Goal: Task Accomplishment & Management: Manage account settings

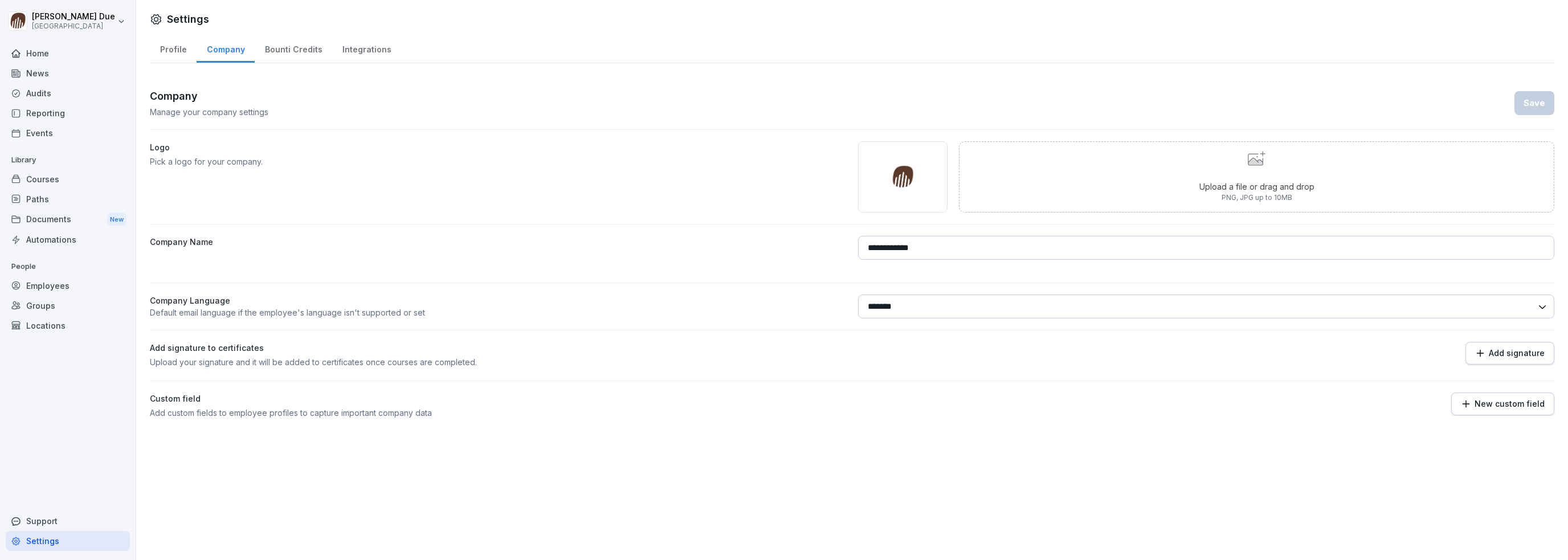
click at [55, 287] on div "Employees" at bounding box center [68, 286] width 124 height 20
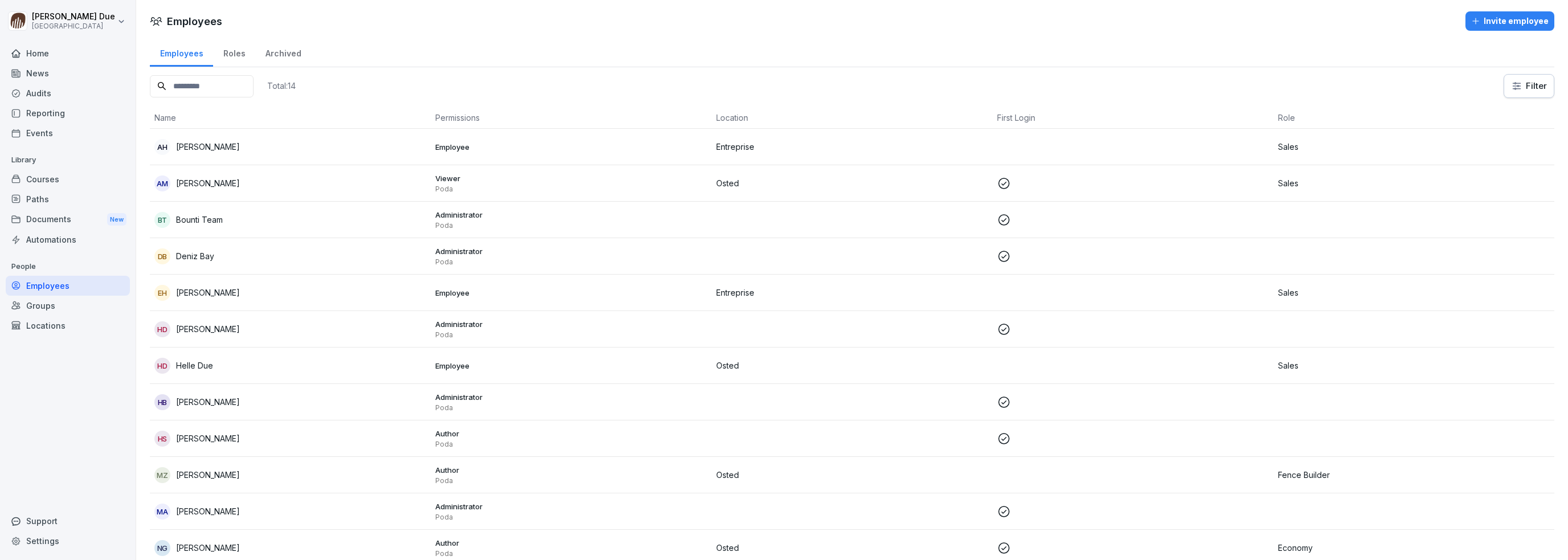
click at [224, 146] on p "[PERSON_NAME]" at bounding box center [208, 146] width 64 height 12
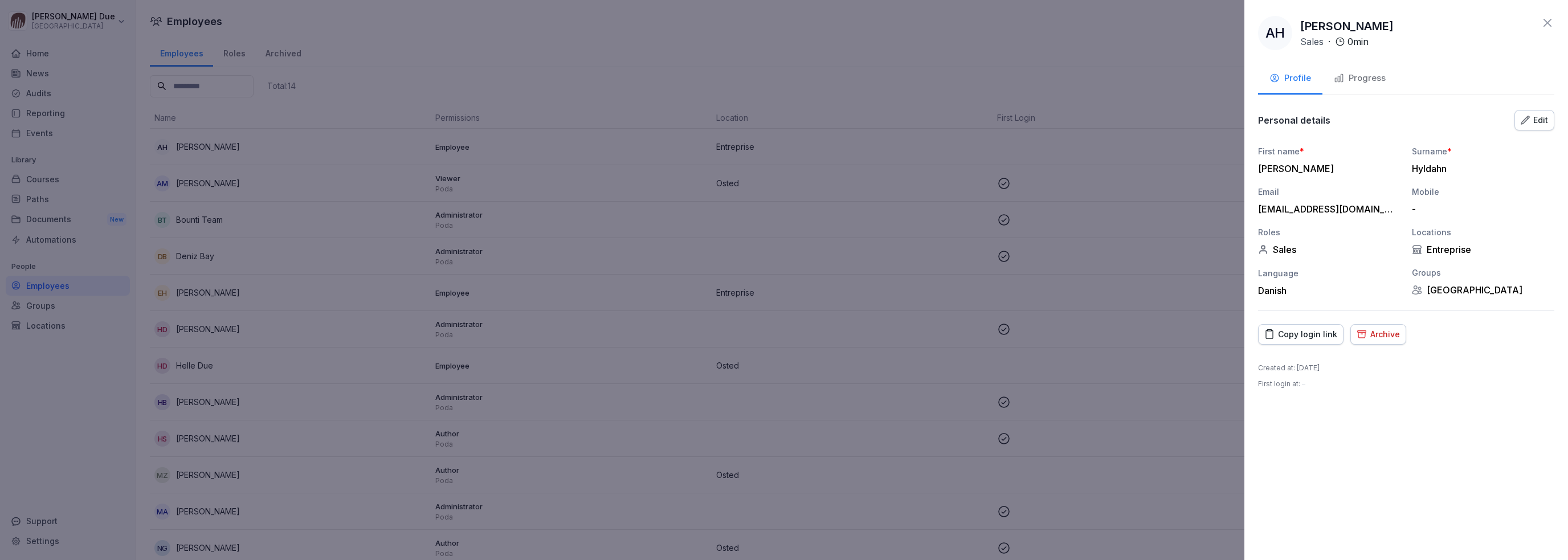
click at [1531, 114] on div "Edit" at bounding box center [1534, 120] width 27 height 12
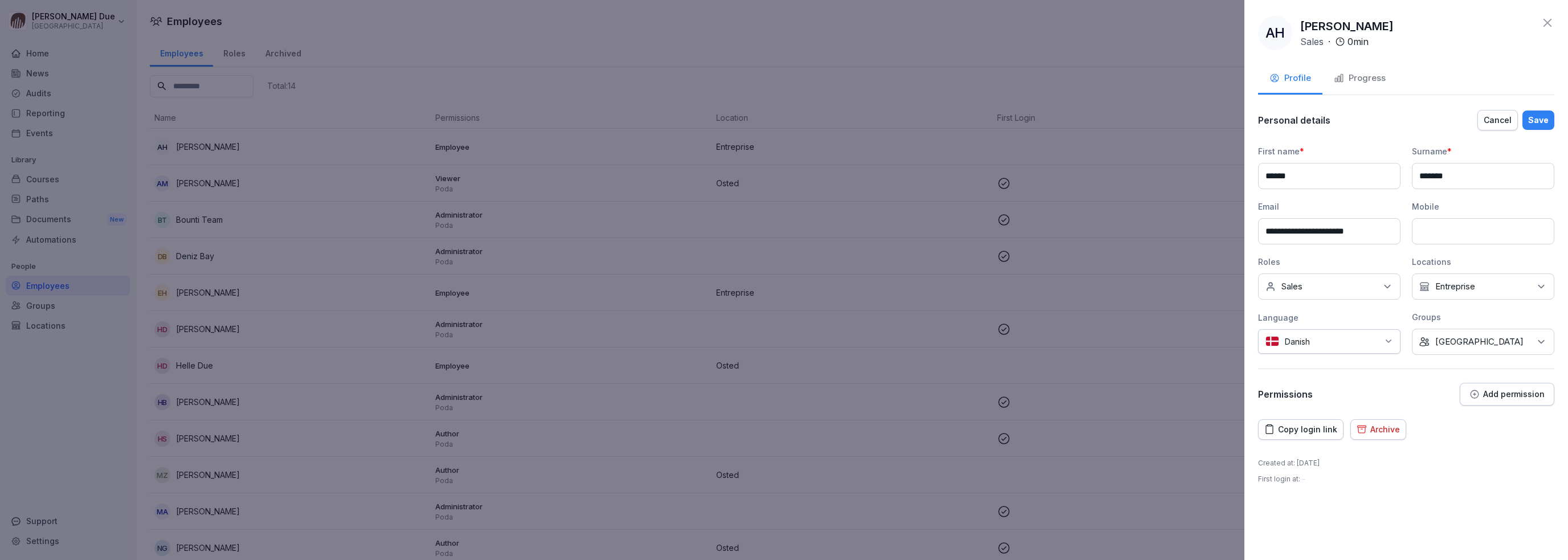
click at [1506, 391] on p "Add permission" at bounding box center [1513, 394] width 62 height 9
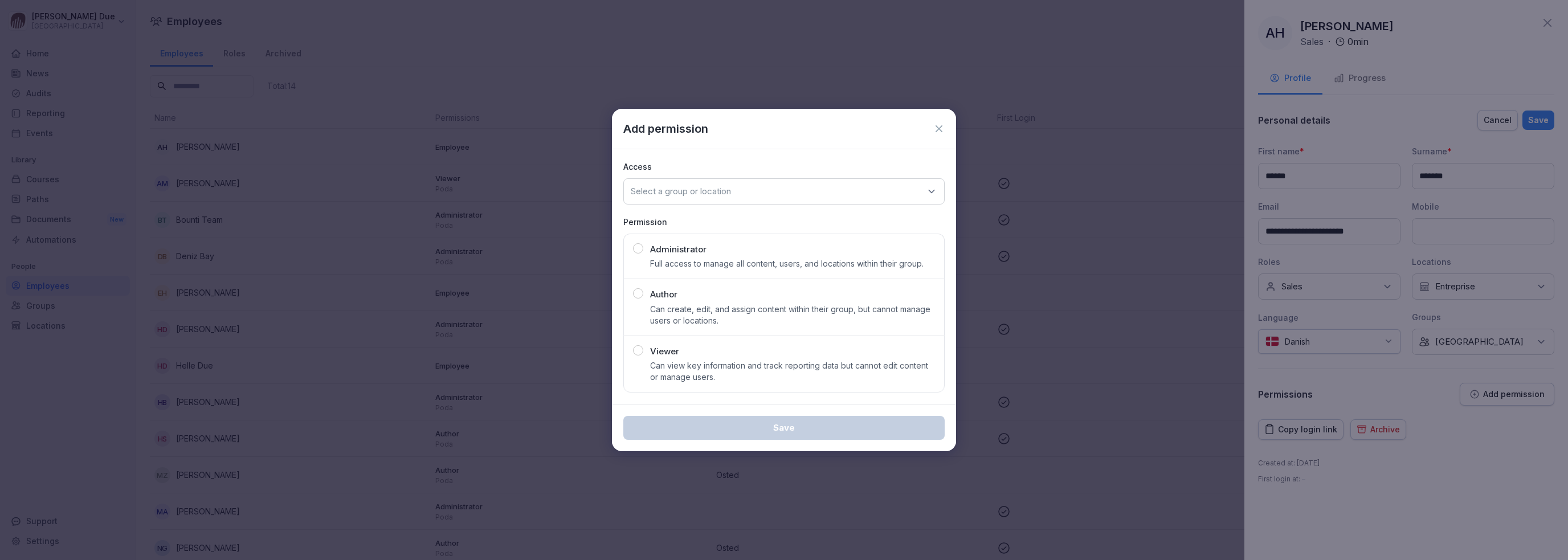
click at [637, 351] on div "button" at bounding box center [638, 351] width 10 height 10
click at [781, 189] on div "Select a group or location" at bounding box center [784, 191] width 321 height 26
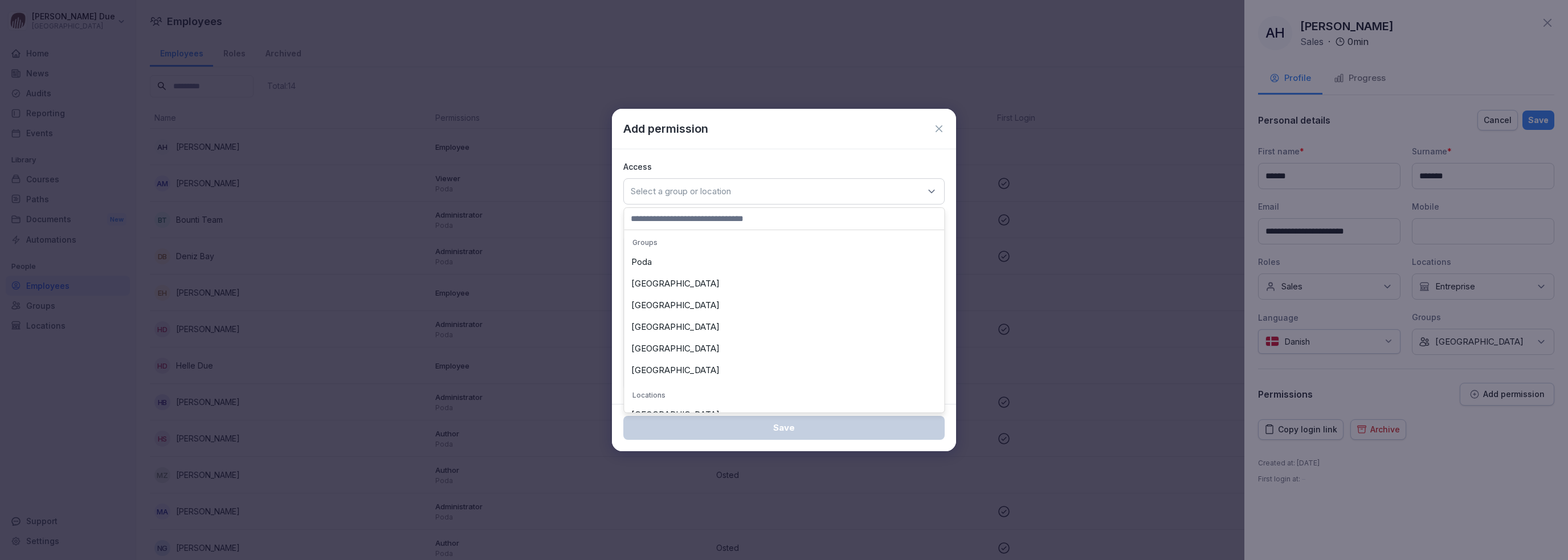
click at [695, 282] on div "[GEOGRAPHIC_DATA]" at bounding box center [784, 284] width 315 height 21
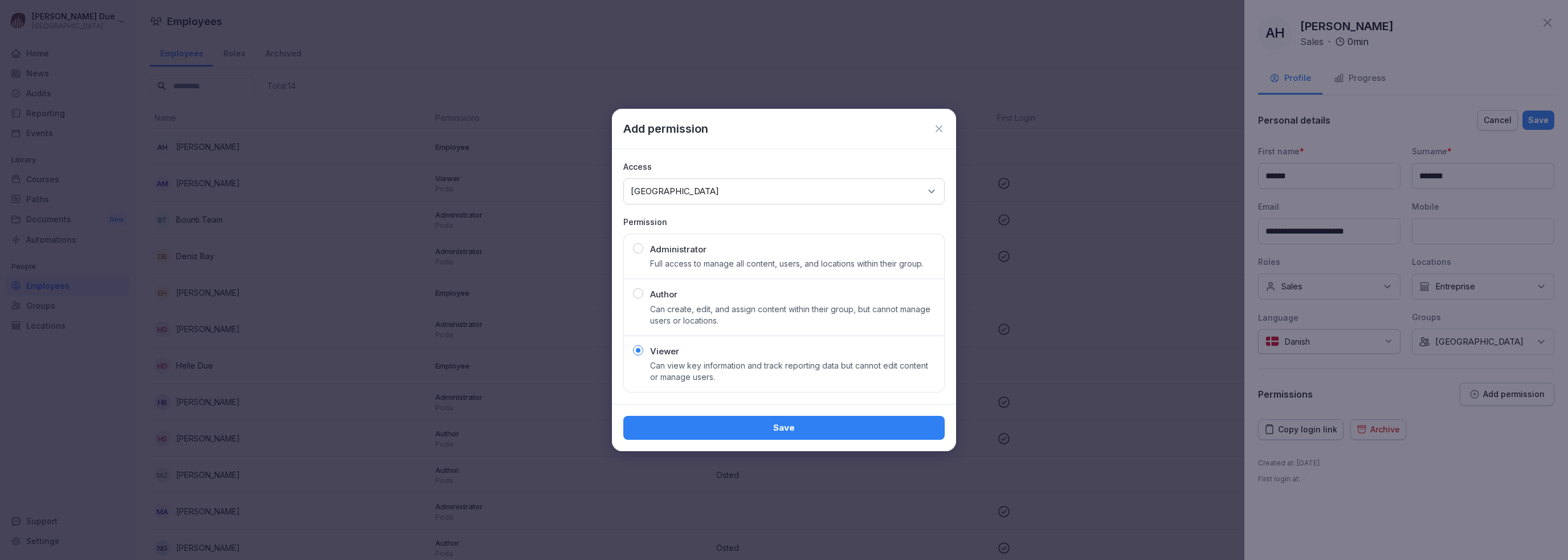
click at [763, 191] on div "Select a group or location [GEOGRAPHIC_DATA]" at bounding box center [784, 191] width 321 height 26
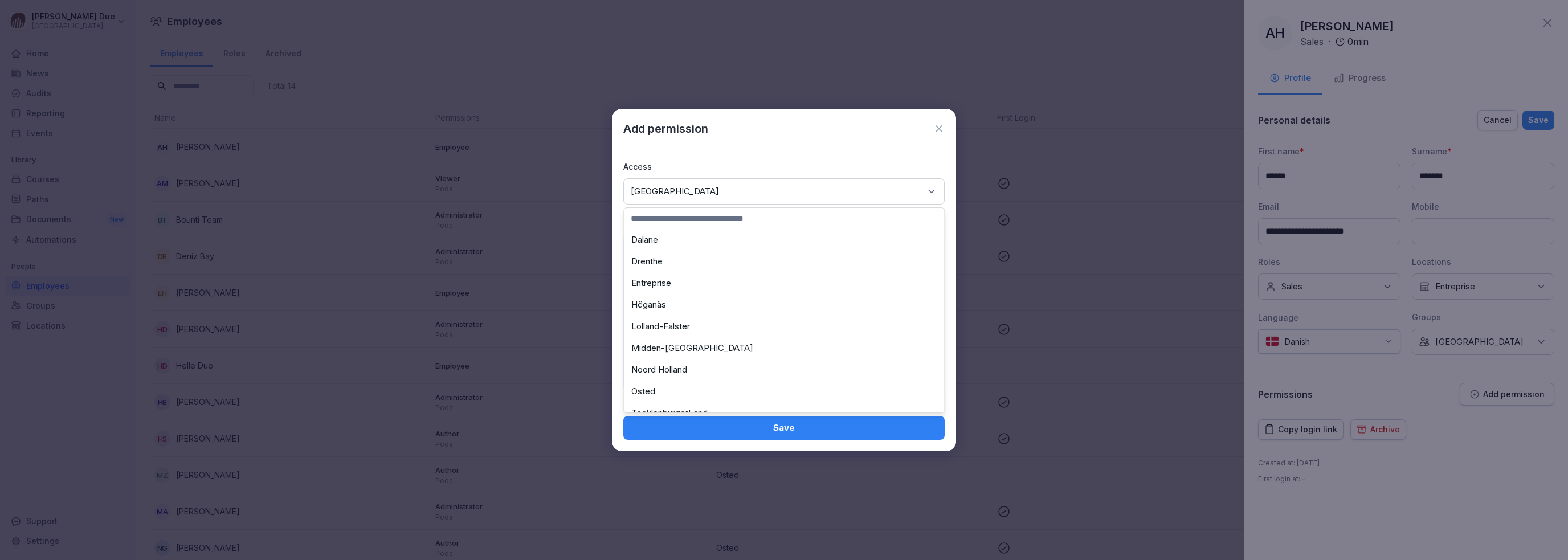
scroll to position [171, 0]
click at [670, 308] on div "Entreprise" at bounding box center [784, 308] width 315 height 21
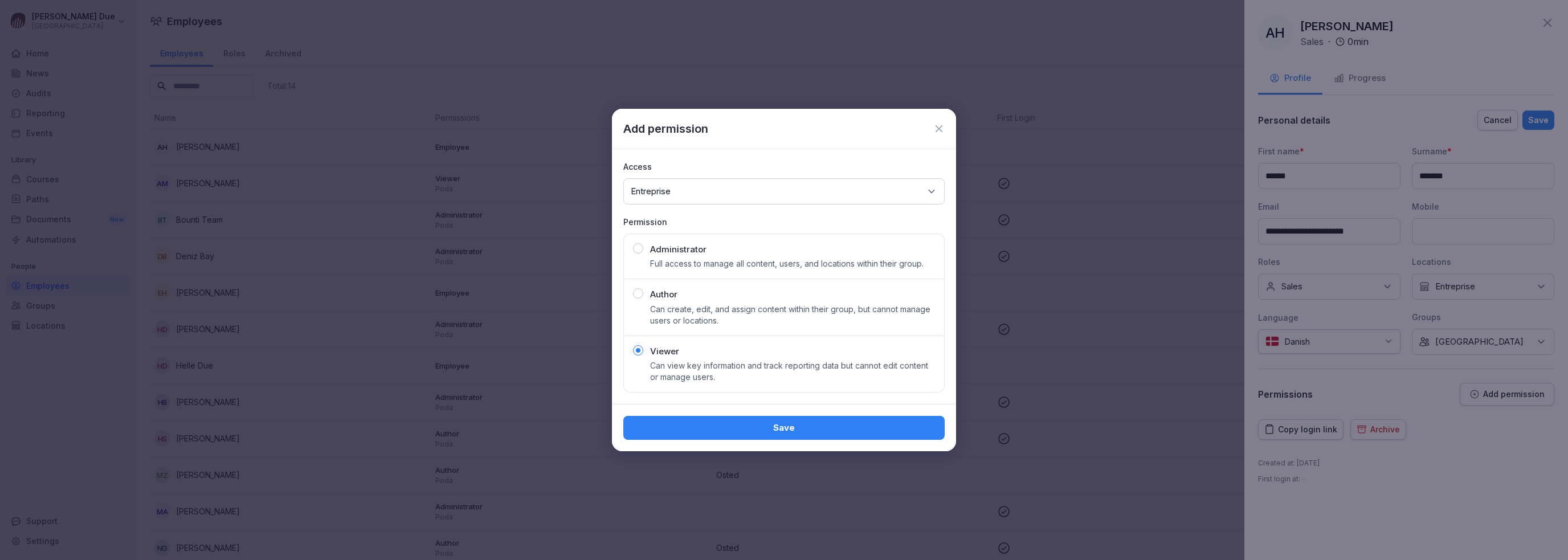
click at [768, 430] on div "Save" at bounding box center [784, 427] width 303 height 12
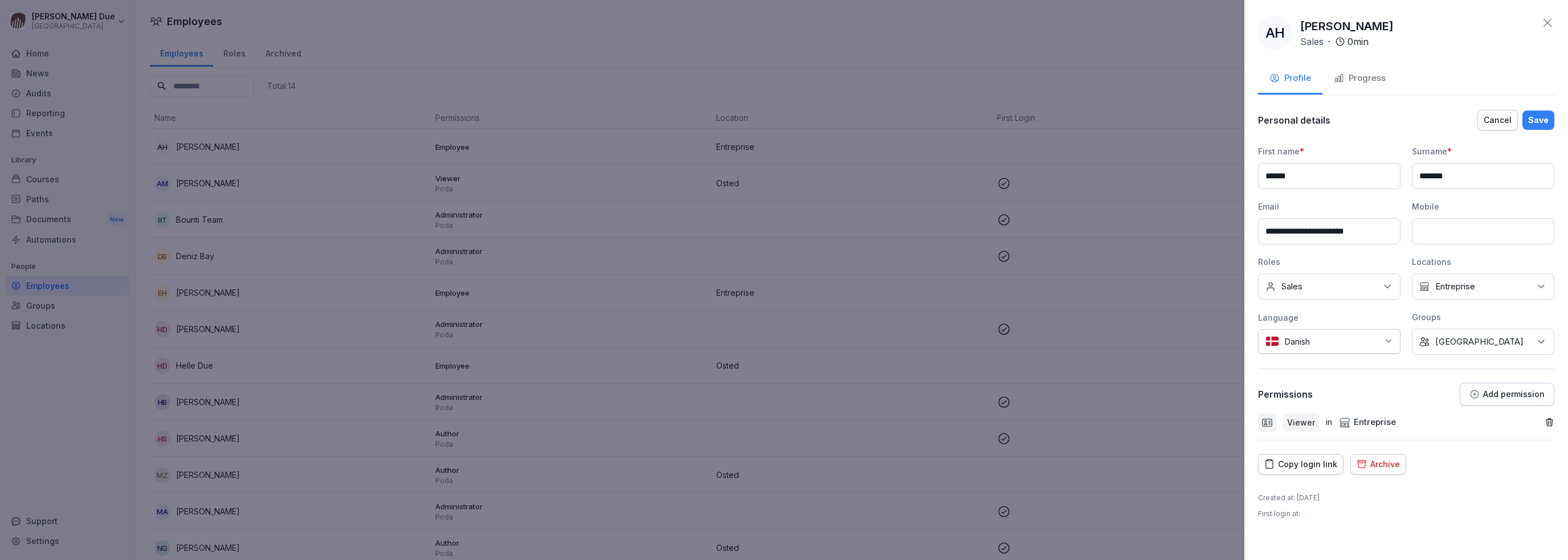
click at [1540, 118] on div "Save" at bounding box center [1538, 120] width 21 height 12
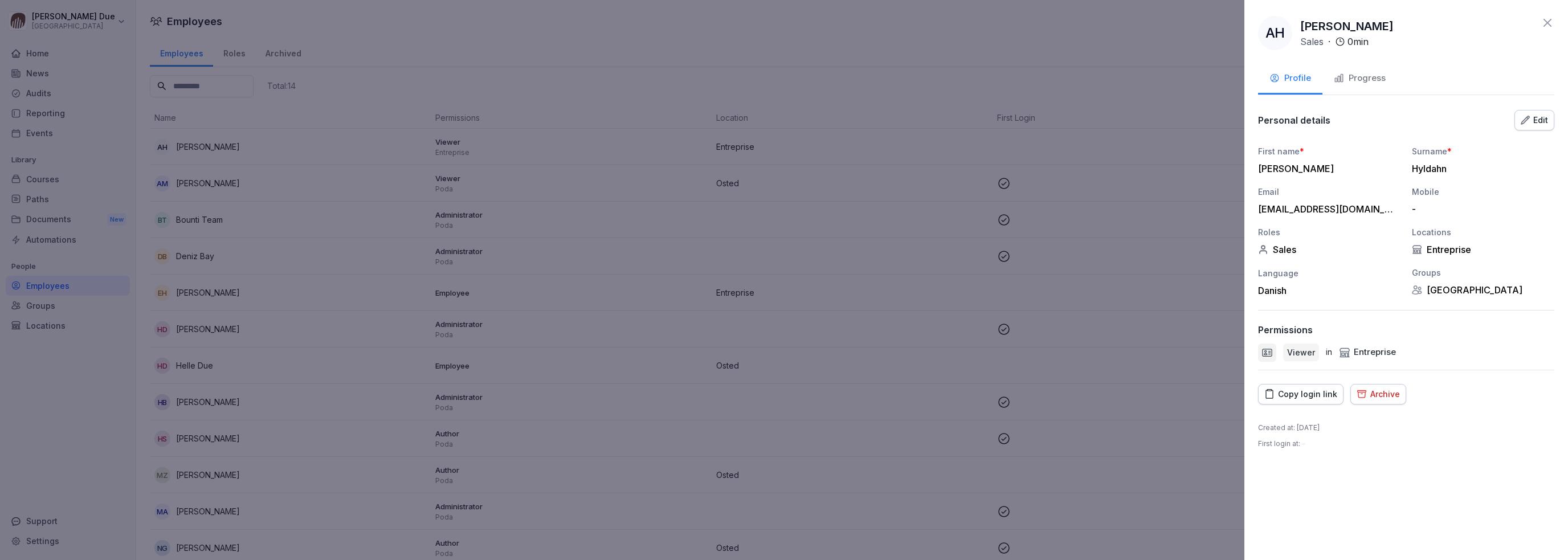
click at [1545, 23] on icon at bounding box center [1547, 23] width 14 height 14
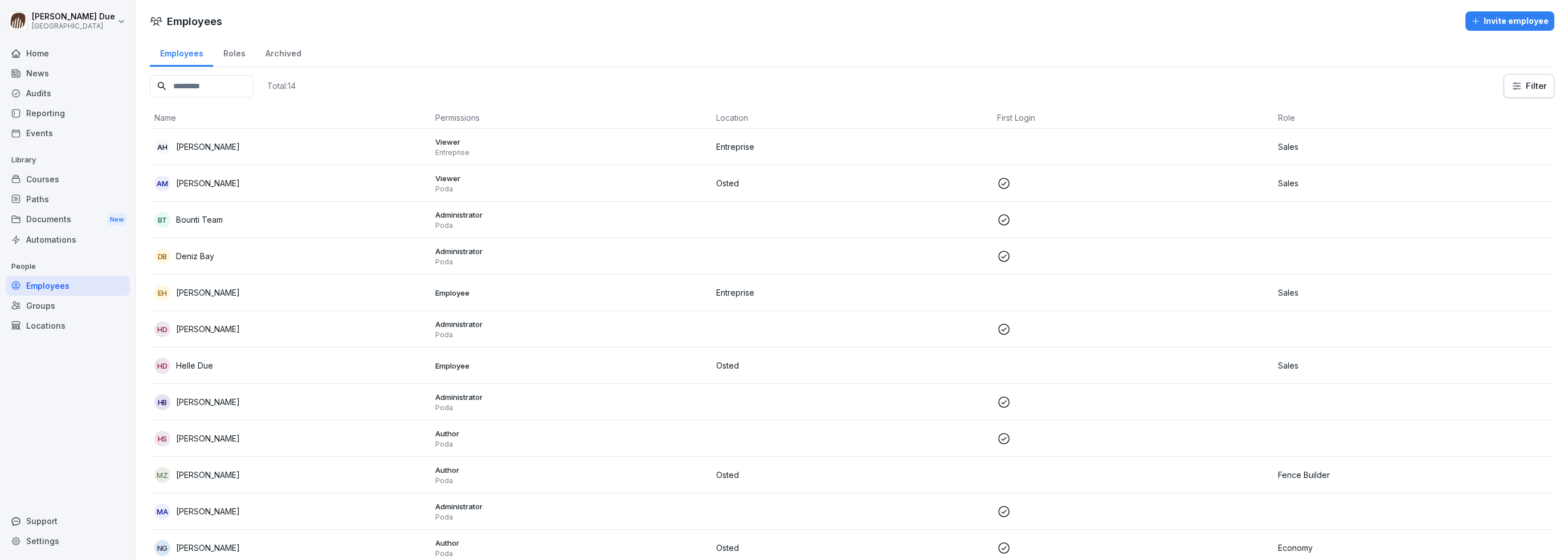
click at [193, 362] on p "Helle Due" at bounding box center [194, 366] width 37 height 12
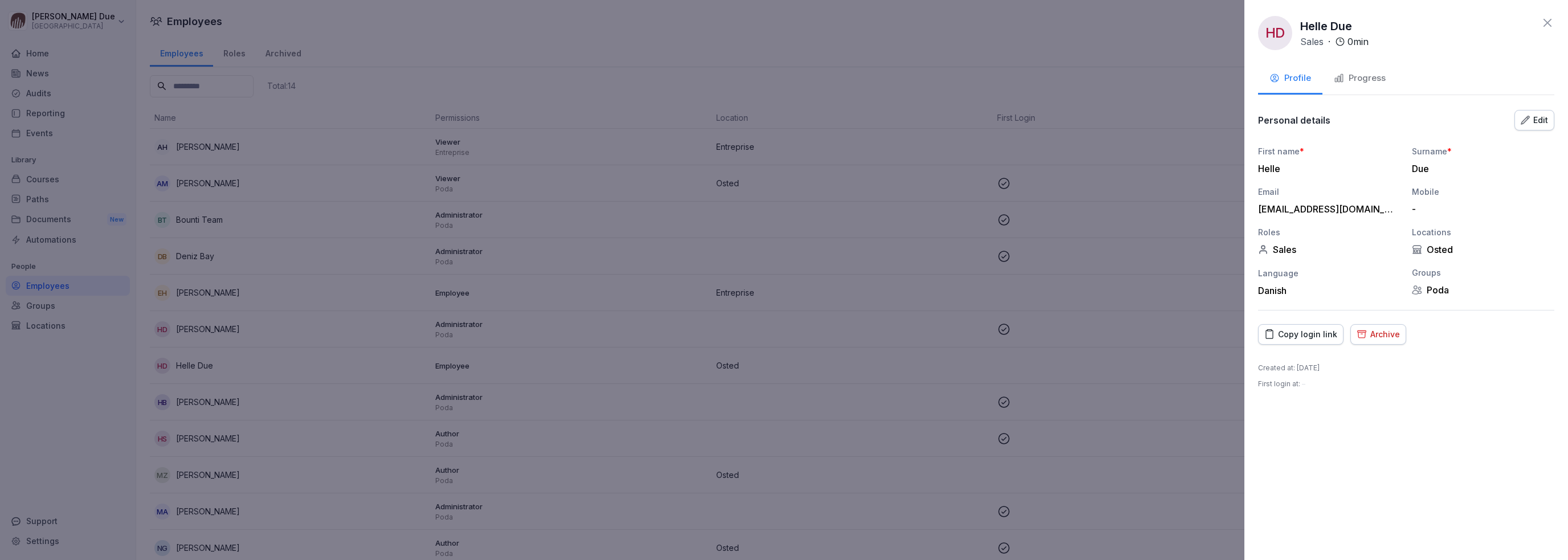
click at [1530, 118] on icon "button" at bounding box center [1525, 120] width 9 height 9
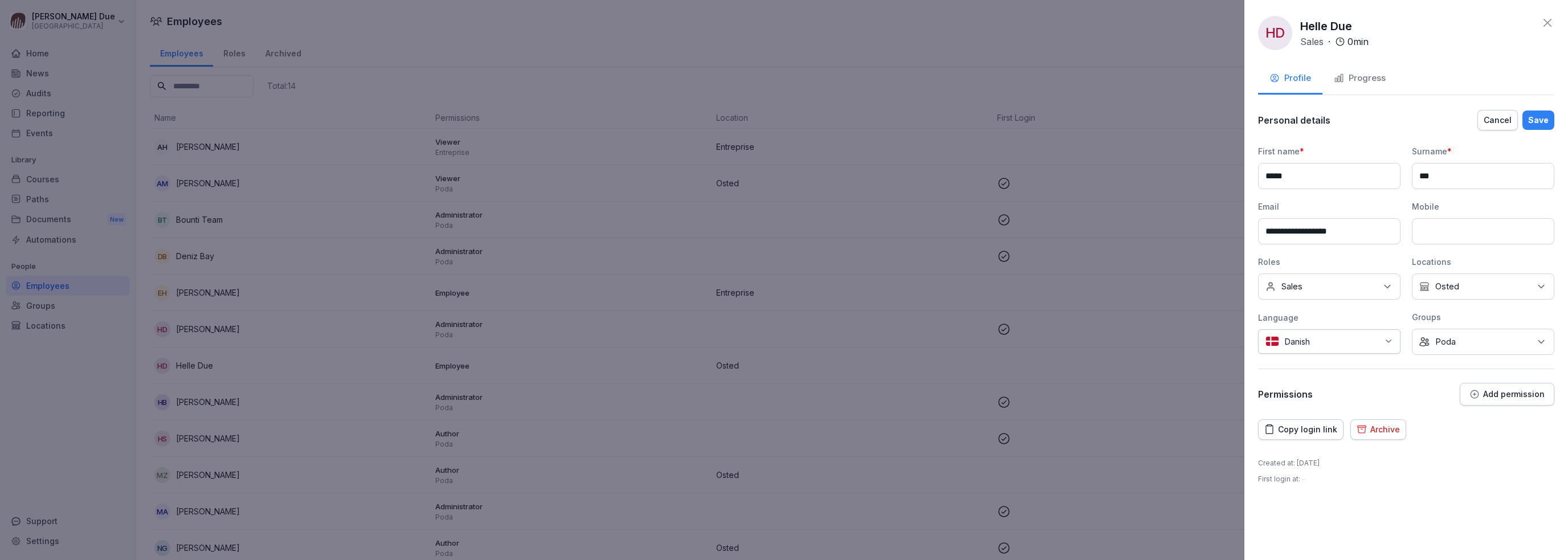
click at [1500, 393] on p "Add permission" at bounding box center [1513, 394] width 62 height 9
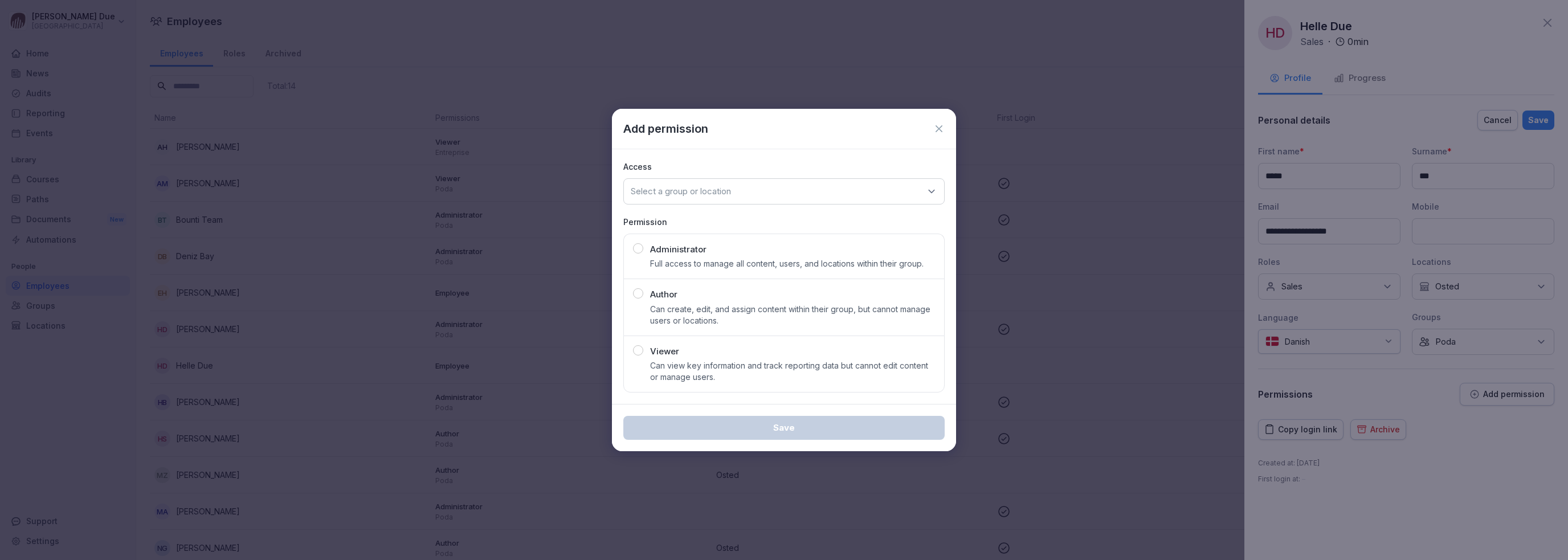
click at [639, 351] on div "button" at bounding box center [638, 351] width 10 height 10
click at [731, 193] on p "Select a group or location" at bounding box center [681, 192] width 100 height 12
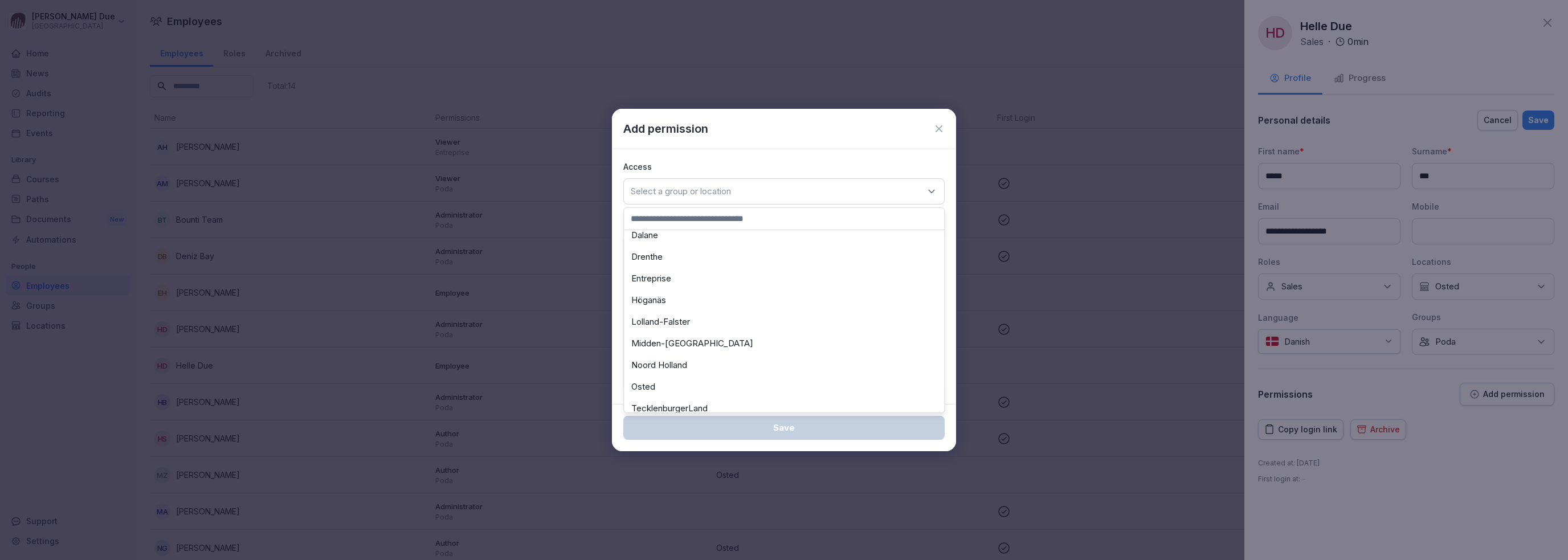
scroll to position [228, 0]
click at [672, 253] on div "Entreprise" at bounding box center [784, 252] width 315 height 21
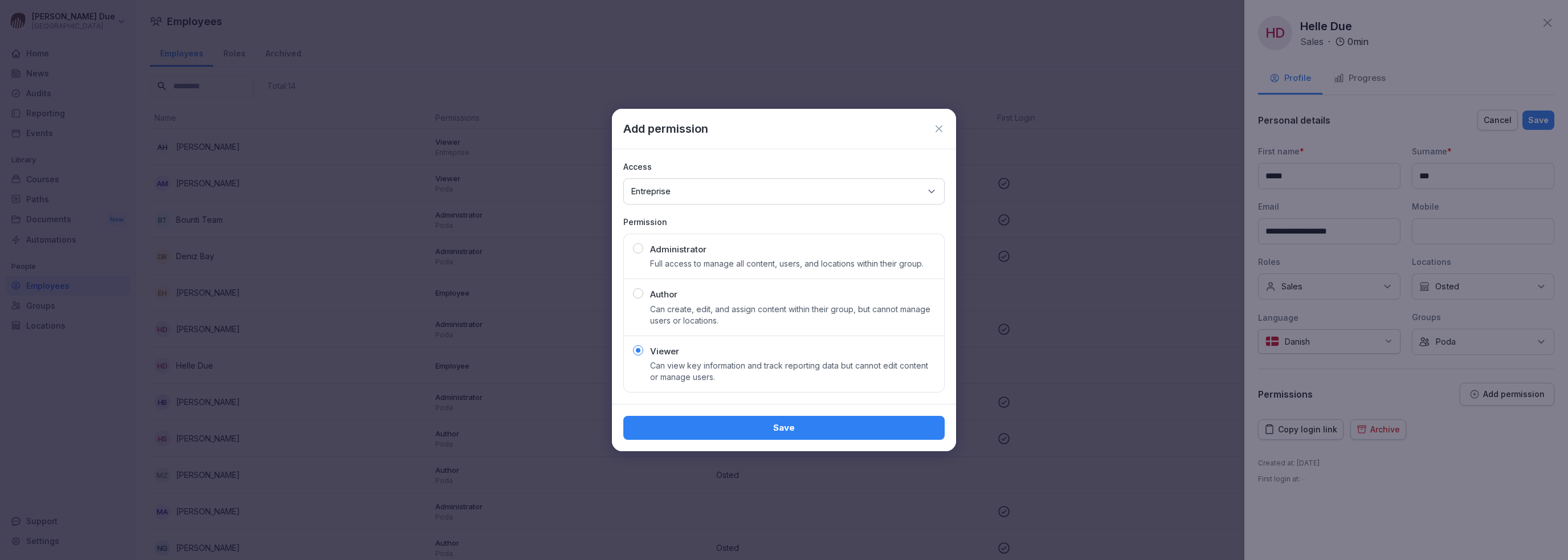
click at [808, 427] on div "Save" at bounding box center [784, 427] width 303 height 12
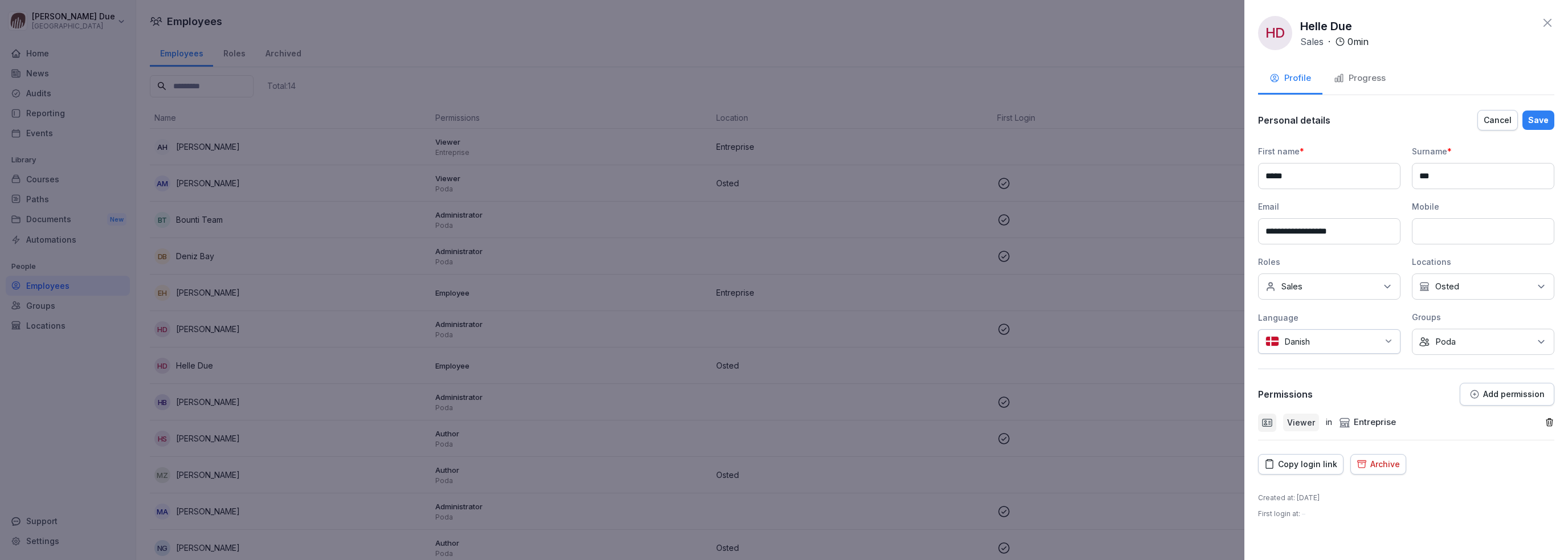
click at [1536, 120] on div "Save" at bounding box center [1538, 120] width 21 height 12
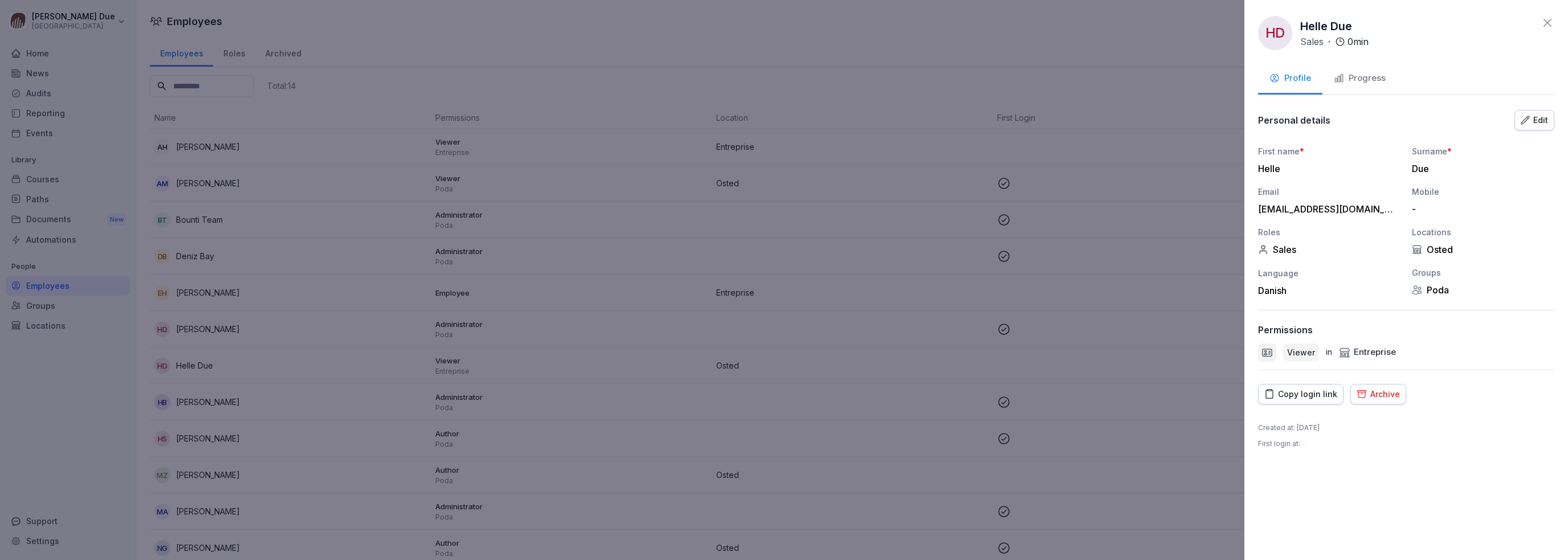
click at [1545, 23] on icon at bounding box center [1547, 23] width 14 height 14
